Goal: Navigation & Orientation: Go to known website

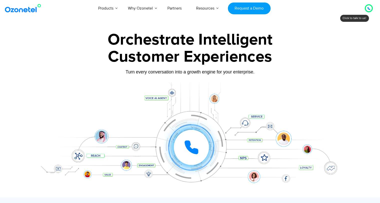
click at [369, 9] on icon at bounding box center [369, 8] width 3 height 3
click at [187, 144] on icon at bounding box center [191, 147] width 13 height 13
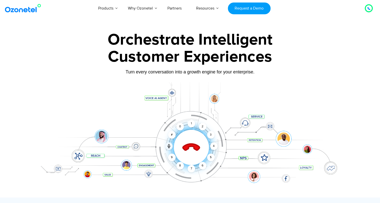
click at [193, 148] on icon at bounding box center [191, 147] width 21 height 21
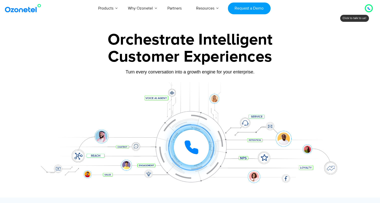
click at [365, 10] on div at bounding box center [369, 8] width 8 height 8
click at [367, 9] on div at bounding box center [369, 8] width 6 height 6
click at [371, 9] on div at bounding box center [369, 8] width 6 height 6
